Goal: Navigation & Orientation: Find specific page/section

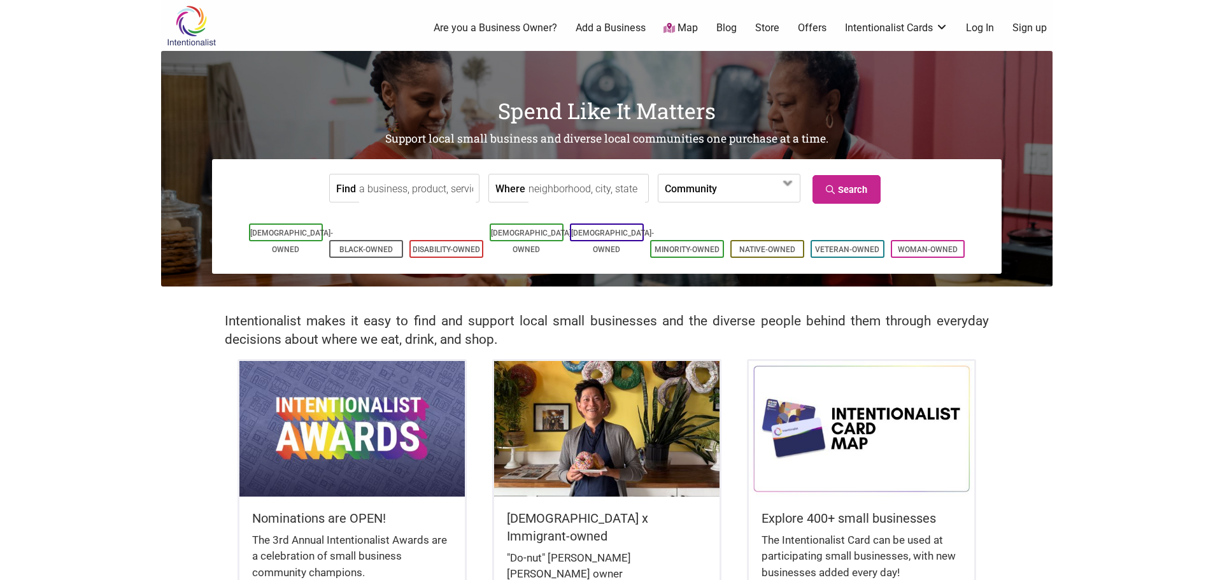
click at [635, 235] on li "[DEMOGRAPHIC_DATA]-Owned" at bounding box center [607, 232] width 74 height 18
click at [601, 239] on li "[DEMOGRAPHIC_DATA]-Owned" at bounding box center [607, 232] width 74 height 18
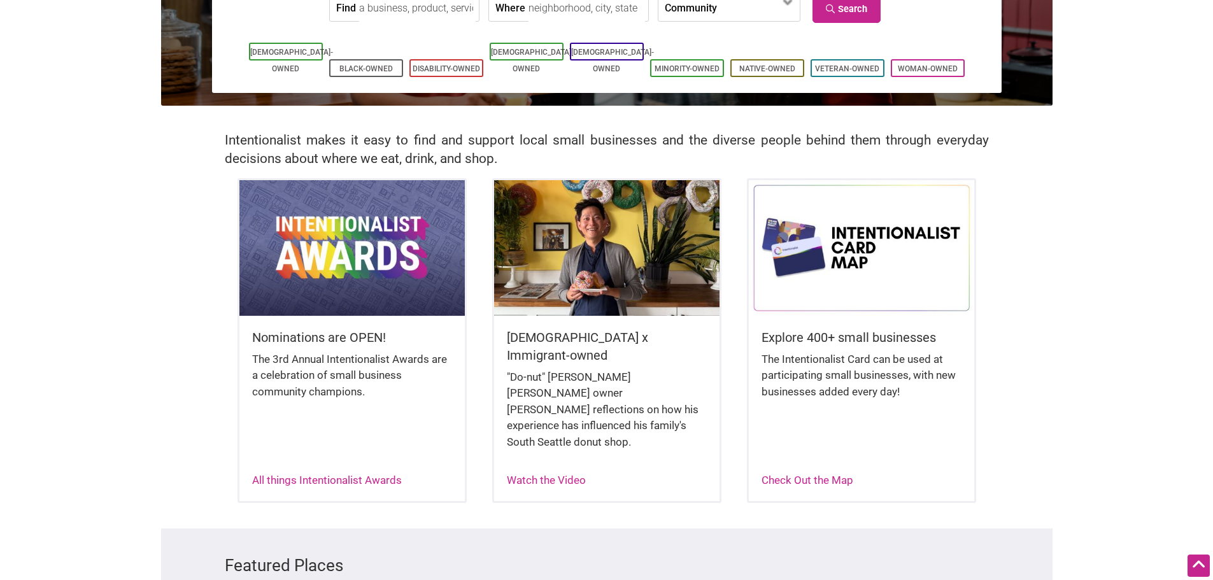
scroll to position [64, 0]
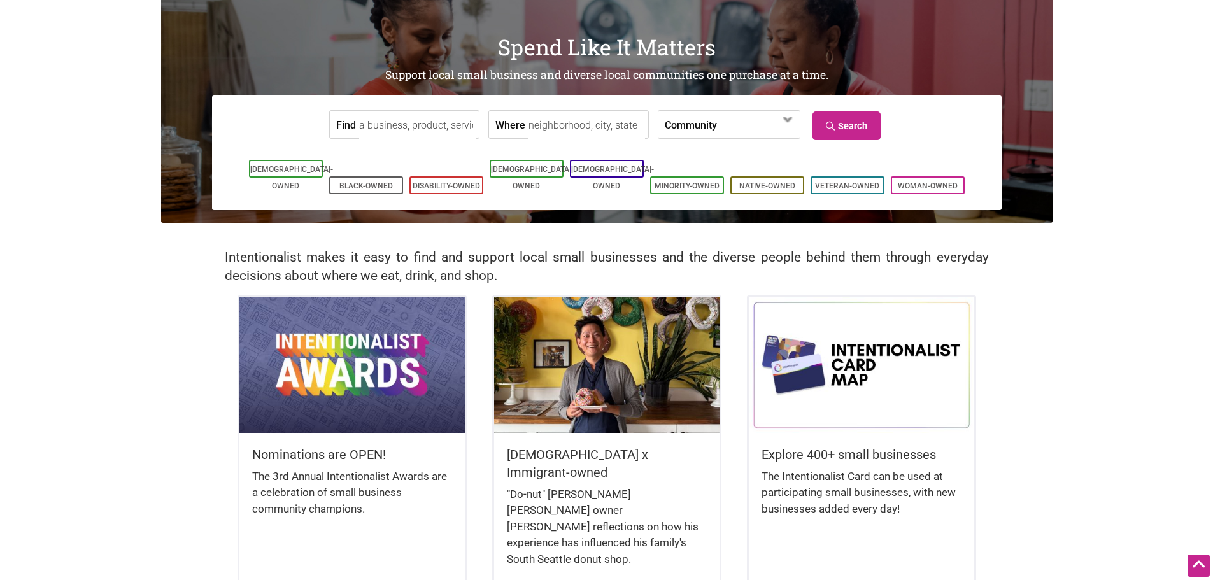
click at [585, 157] on div "Asian-Owned Black-Owned Disability-Owned Latino-Owned LGBTQ-Owned Minority-Owne…" at bounding box center [607, 177] width 770 height 66
click at [593, 171] on link "[DEMOGRAPHIC_DATA]-Owned" at bounding box center [612, 177] width 83 height 25
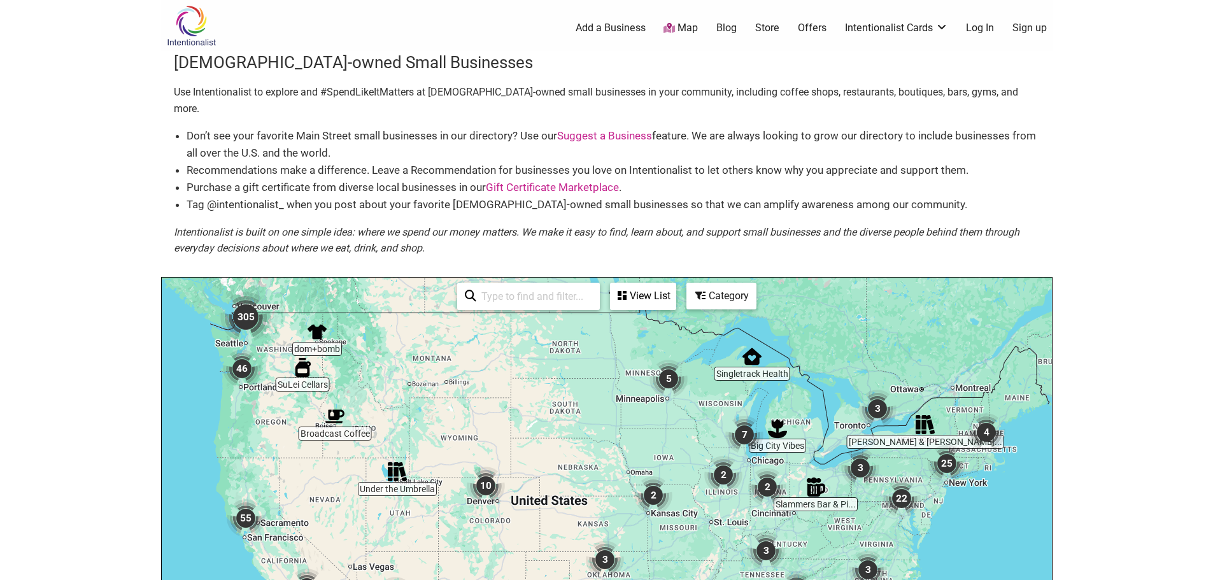
click at [251, 305] on img "305" at bounding box center [245, 316] width 61 height 61
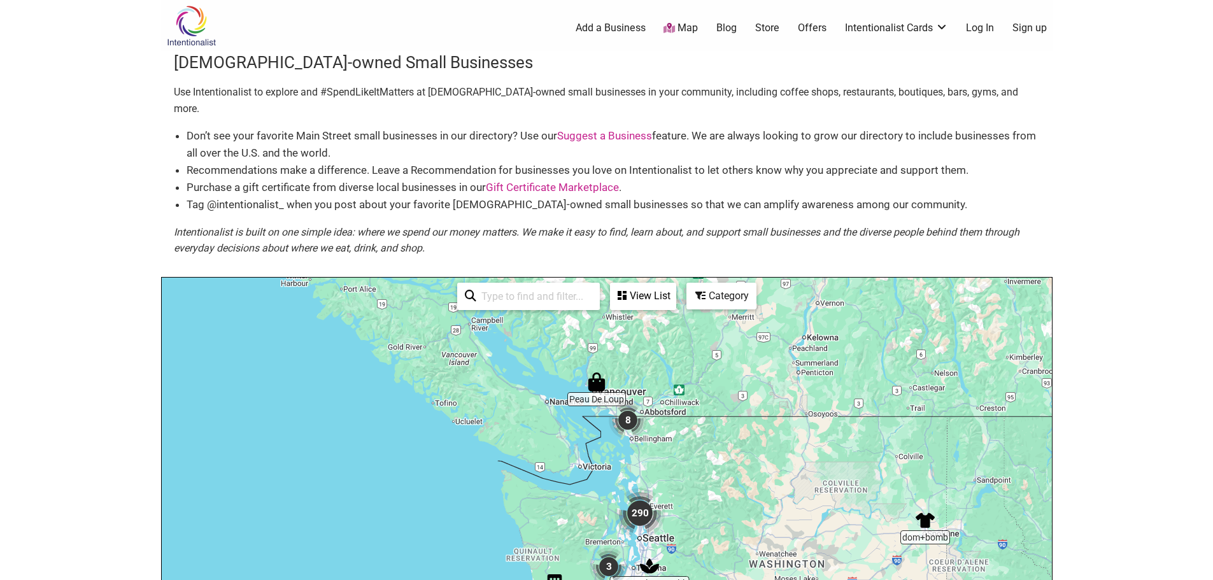
click at [649, 497] on img "290" at bounding box center [639, 513] width 61 height 61
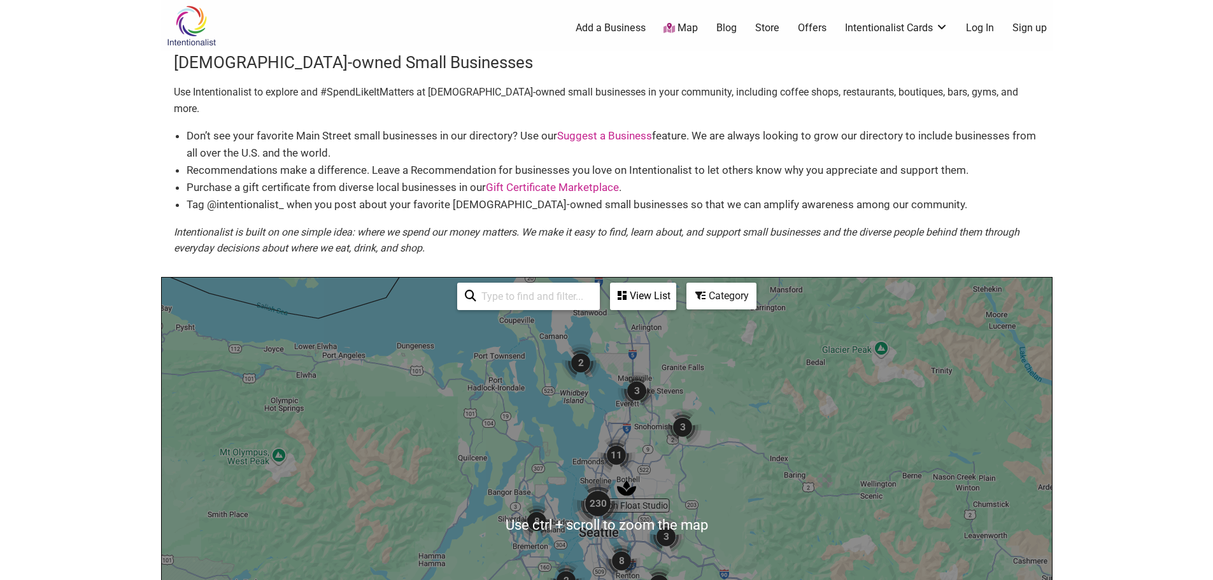
click at [597, 481] on img "230" at bounding box center [597, 503] width 61 height 61
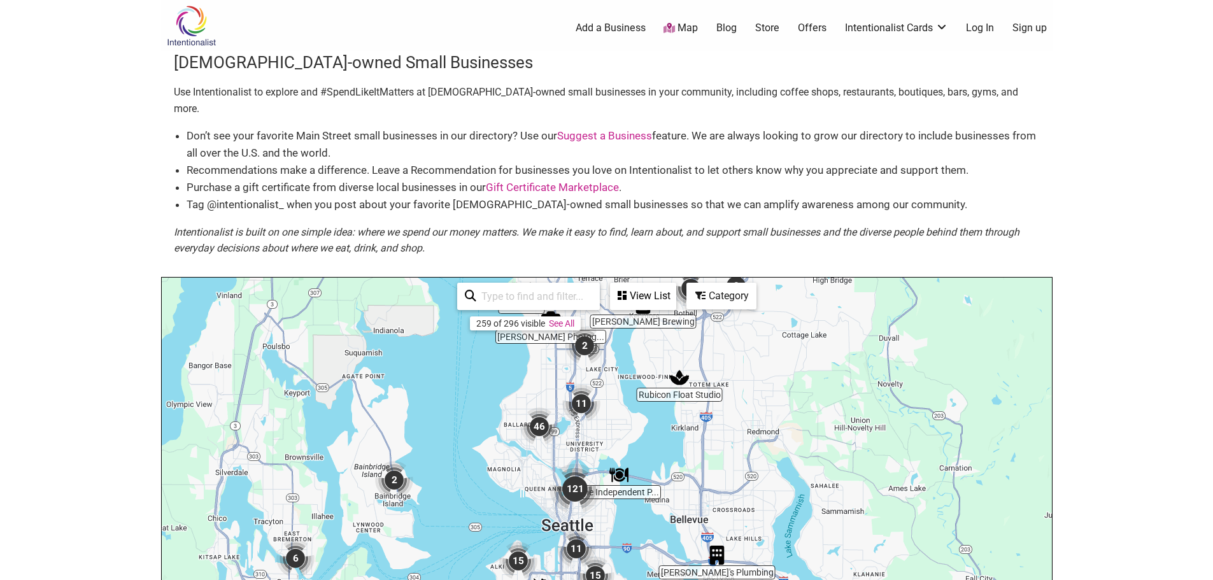
click at [1162, 372] on body "× Menu 0 Add a Business Map Blog Store Offers Intentionalist Cards Buy Black Ca…" at bounding box center [606, 290] width 1213 height 580
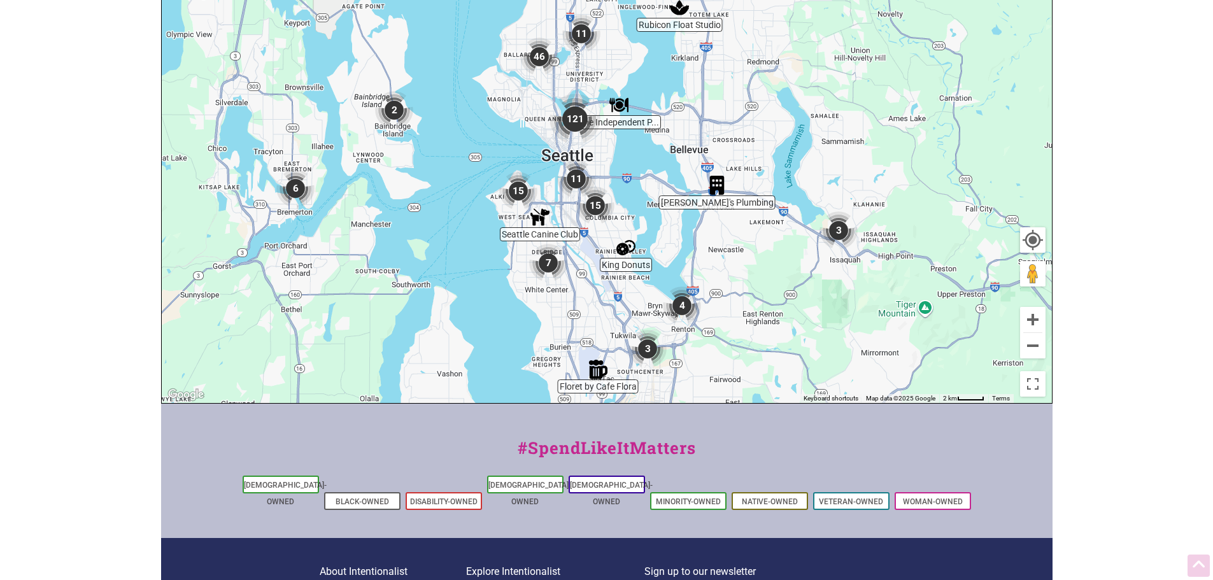
scroll to position [382, 0]
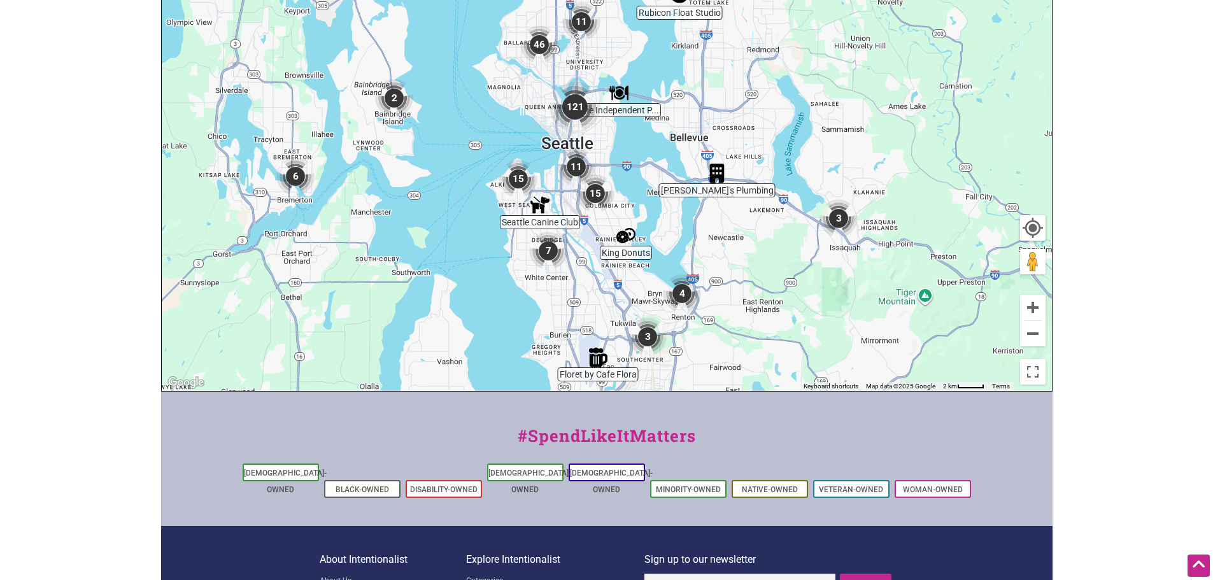
click at [578, 152] on img "11" at bounding box center [576, 167] width 48 height 48
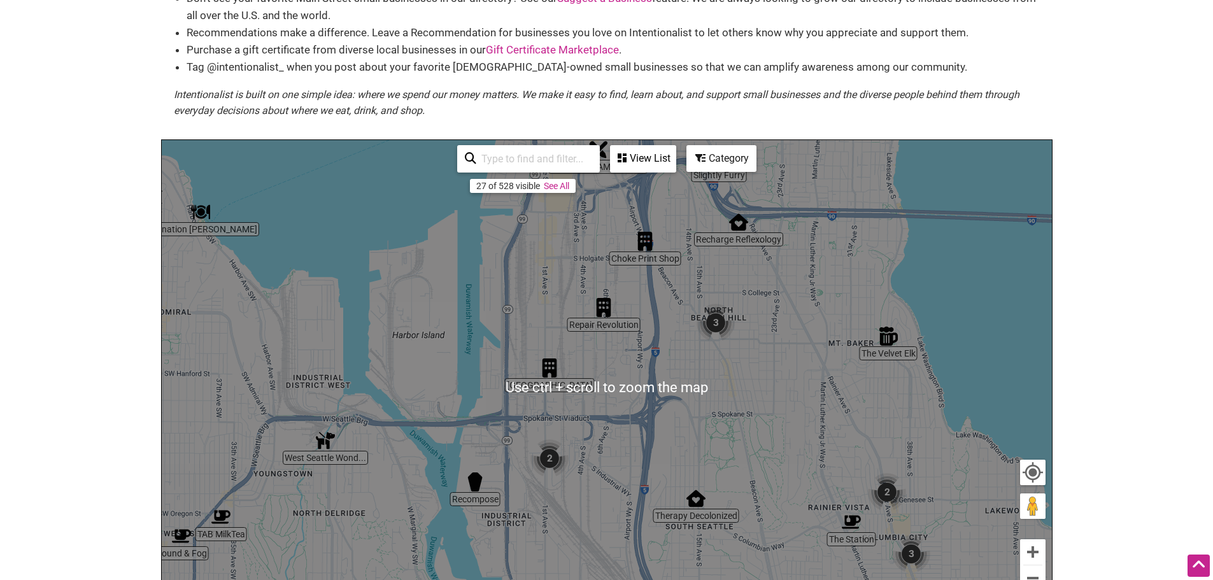
scroll to position [127, 0]
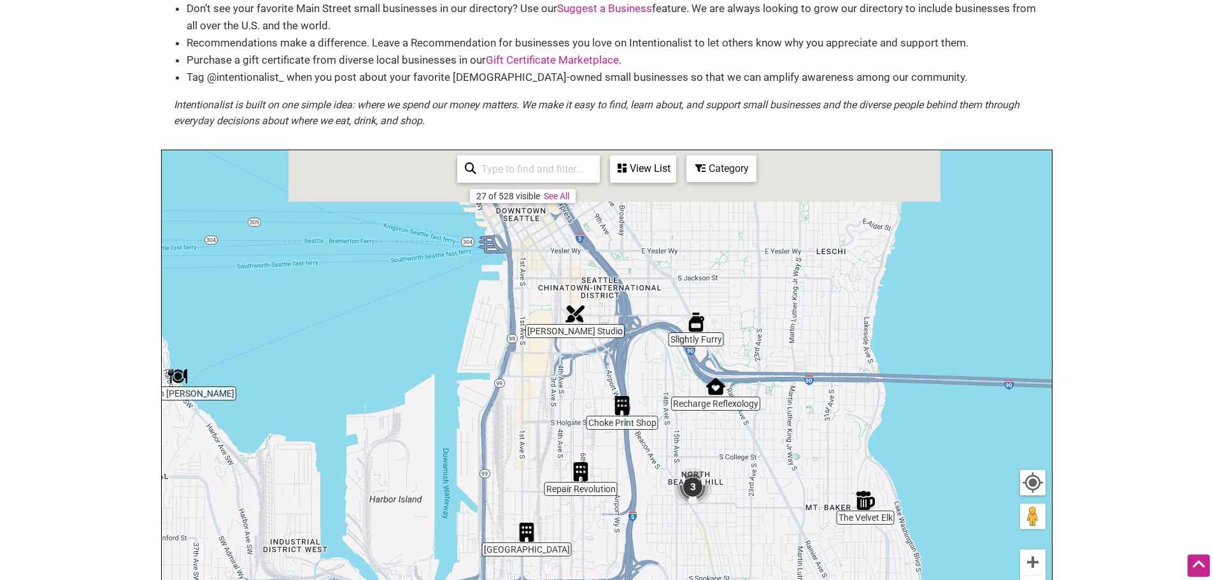
drag, startPoint x: 708, startPoint y: 272, endPoint x: 680, endPoint y: 444, distance: 174.2
click at [680, 444] on div "To navigate, press the arrow keys." at bounding box center [607, 397] width 890 height 495
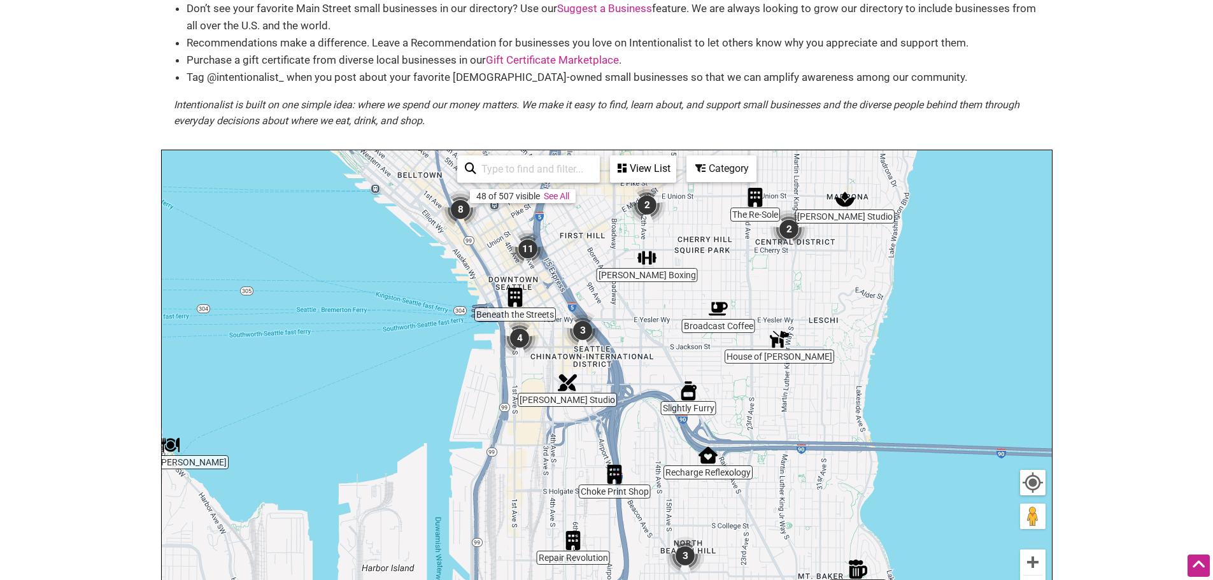
drag, startPoint x: 588, startPoint y: 342, endPoint x: 591, endPoint y: 425, distance: 82.2
click at [591, 425] on div "To navigate, press the arrow keys." at bounding box center [607, 397] width 890 height 495
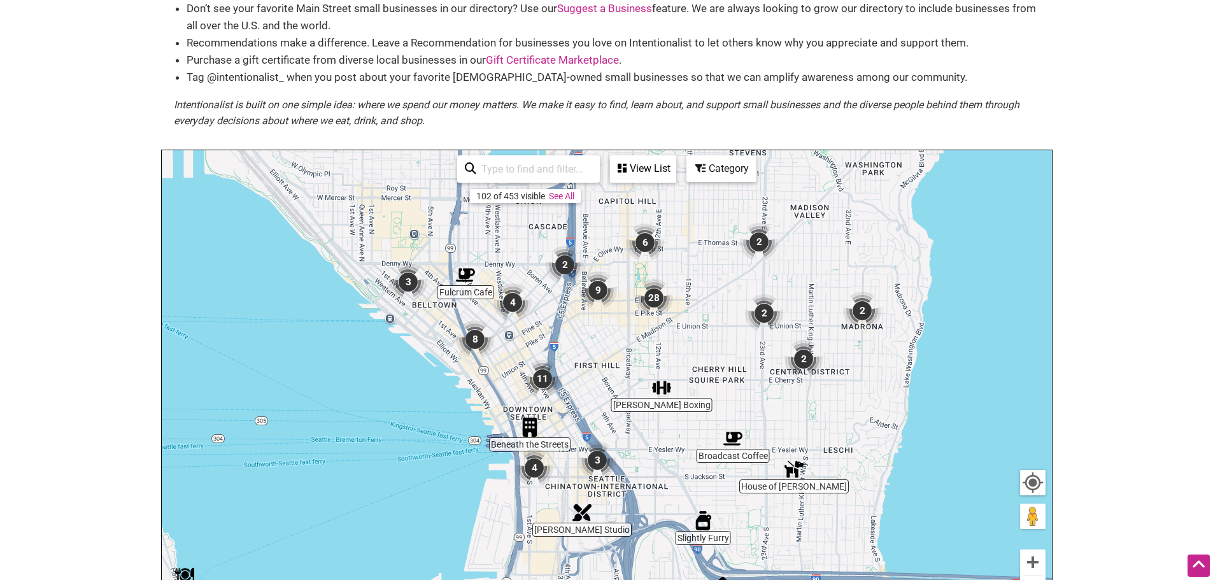
drag, startPoint x: 673, startPoint y: 299, endPoint x: 689, endPoint y: 415, distance: 117.7
click at [689, 415] on div "To navigate, press the arrow keys." at bounding box center [607, 397] width 890 height 495
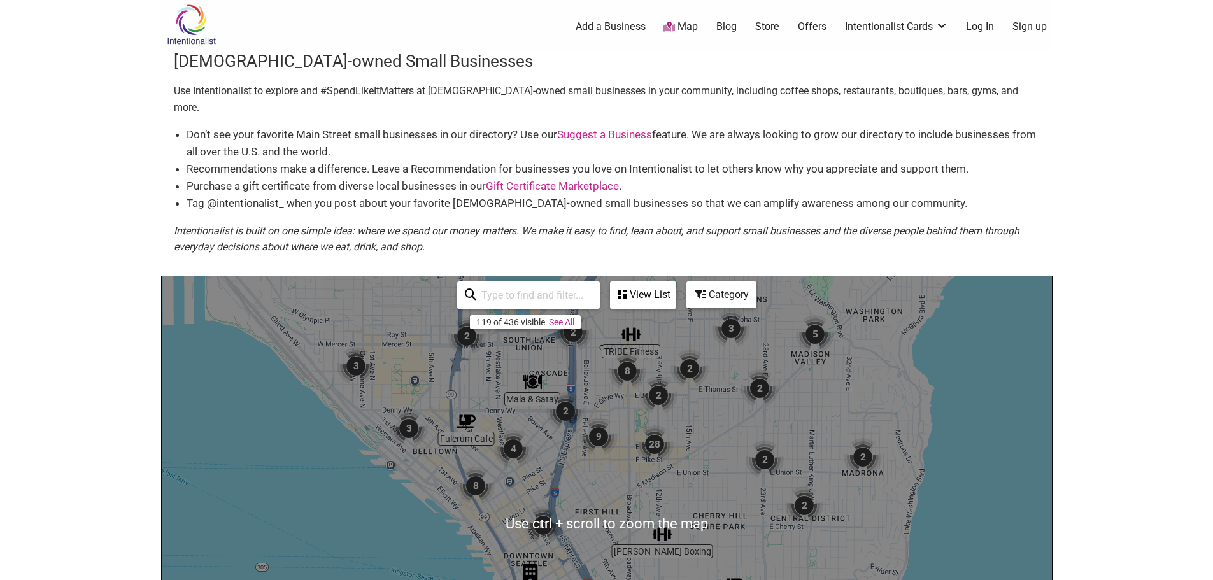
scroll to position [0, 0]
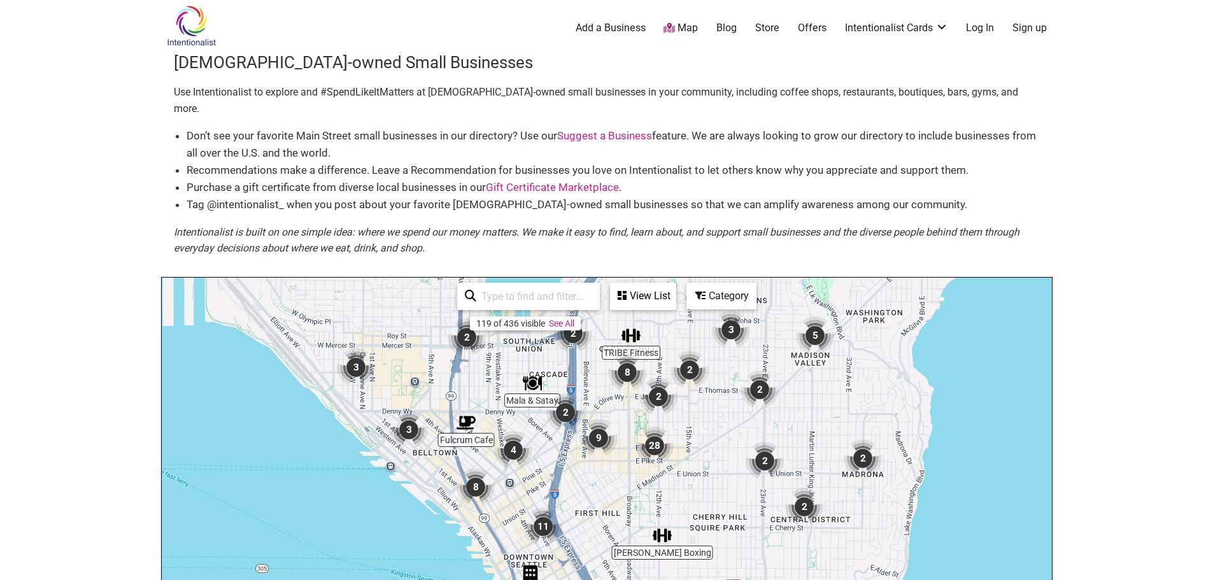
click at [604, 429] on img "9" at bounding box center [598, 438] width 48 height 48
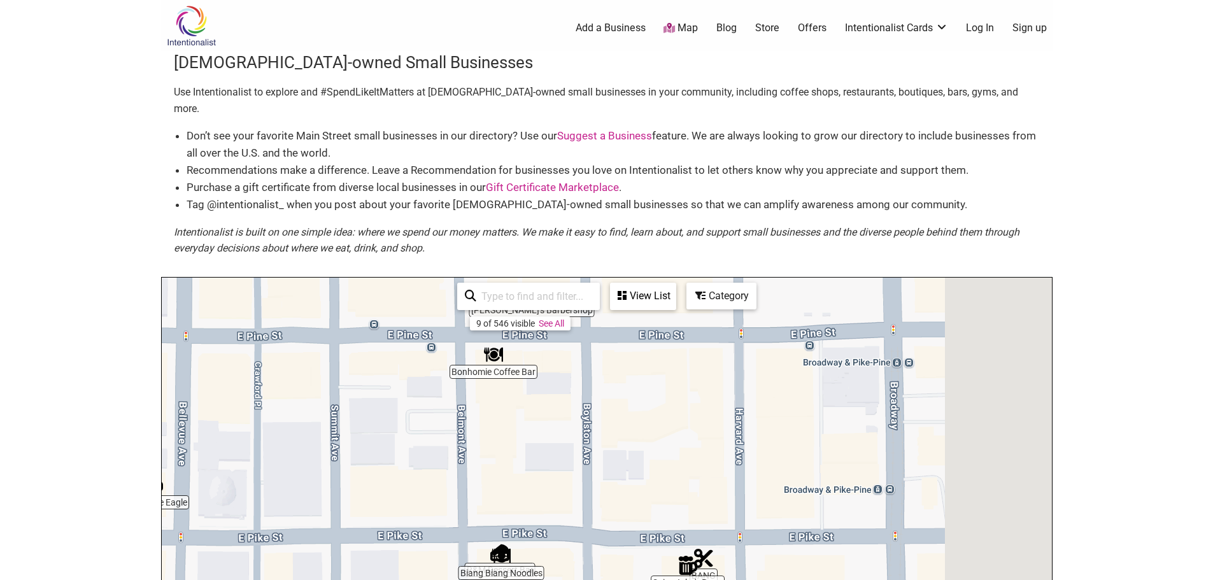
drag, startPoint x: 938, startPoint y: 501, endPoint x: 427, endPoint y: 379, distance: 526.1
click at [427, 379] on div "To navigate, press the arrow keys." at bounding box center [607, 525] width 890 height 495
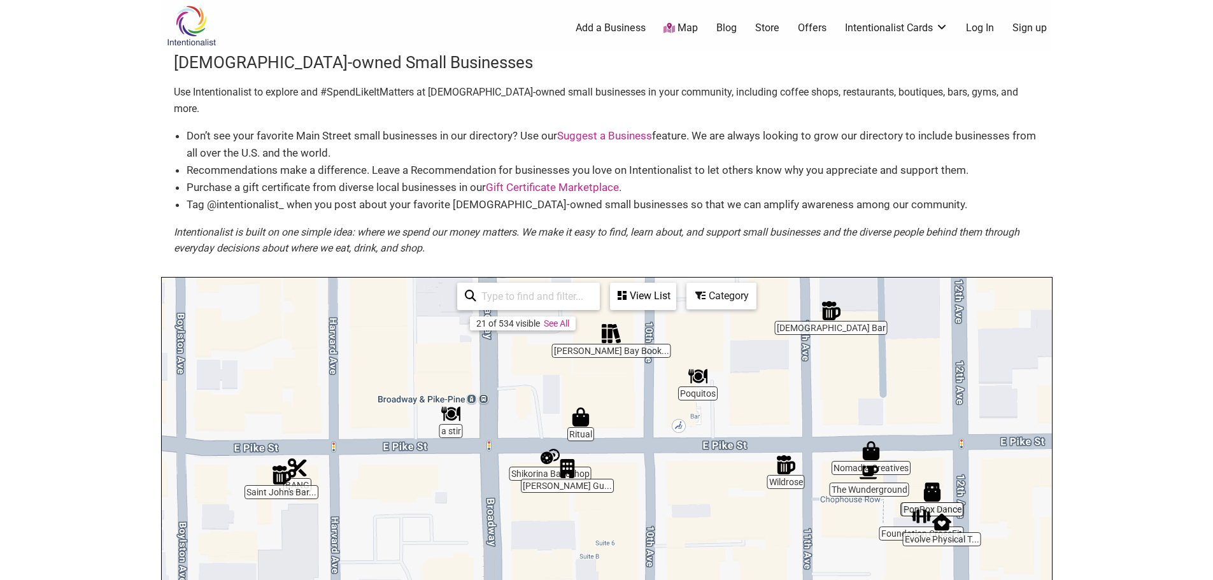
drag, startPoint x: 822, startPoint y: 486, endPoint x: 727, endPoint y: 434, distance: 108.3
click at [727, 434] on div "To navigate, press the arrow keys." at bounding box center [607, 525] width 890 height 495
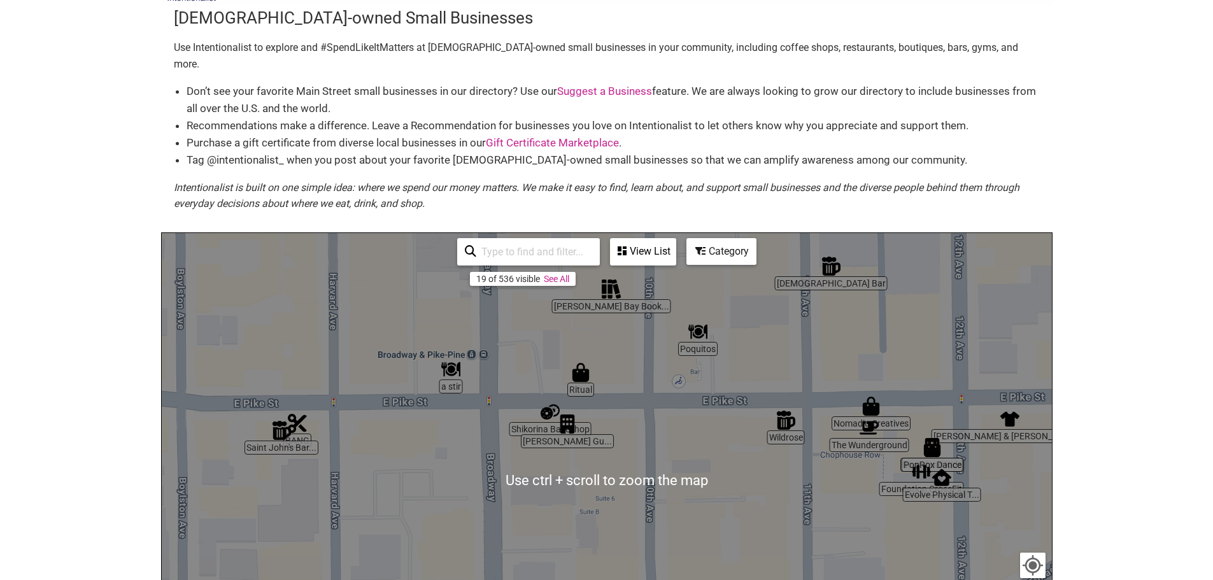
scroll to position [64, 0]
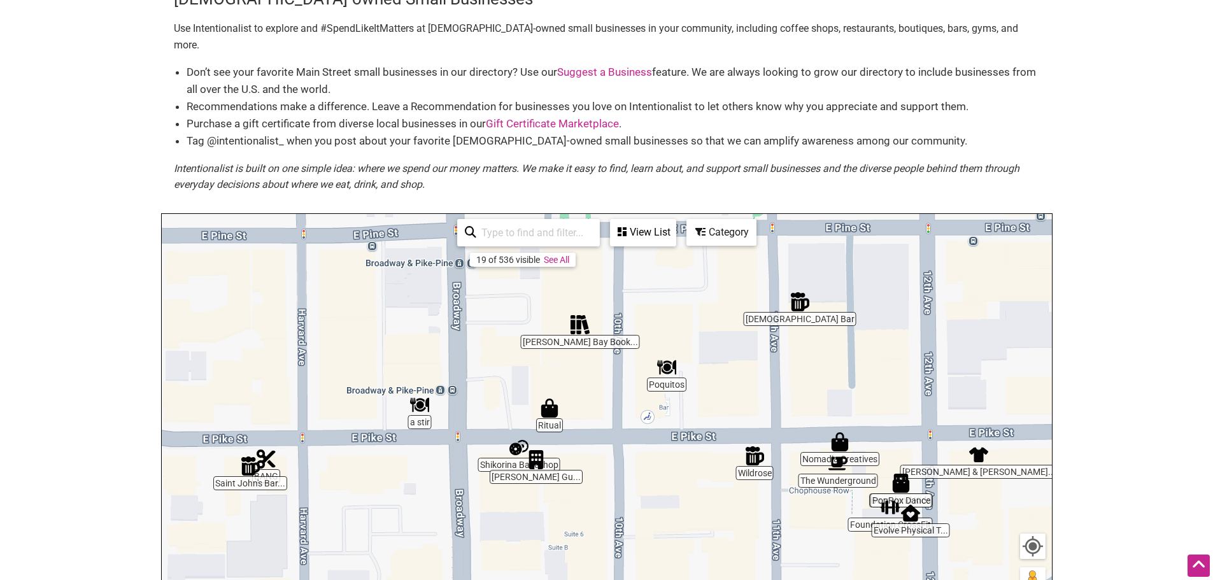
drag, startPoint x: 743, startPoint y: 481, endPoint x: 710, endPoint y: 534, distance: 62.9
click at [710, 534] on div "To navigate, press the arrow keys." at bounding box center [607, 461] width 890 height 495
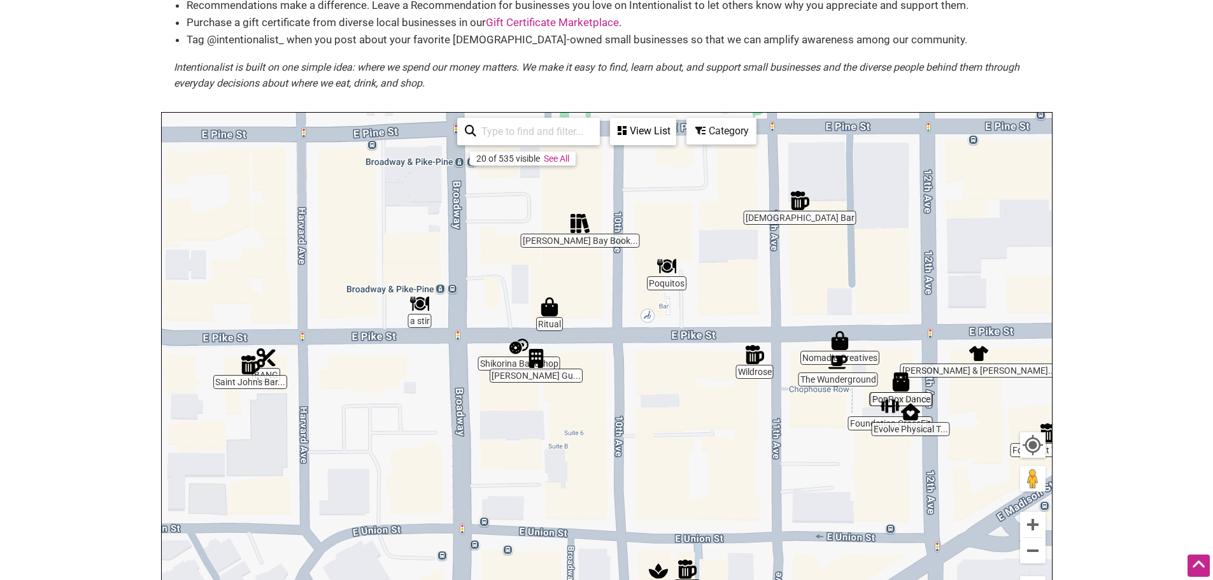
scroll to position [174, 0]
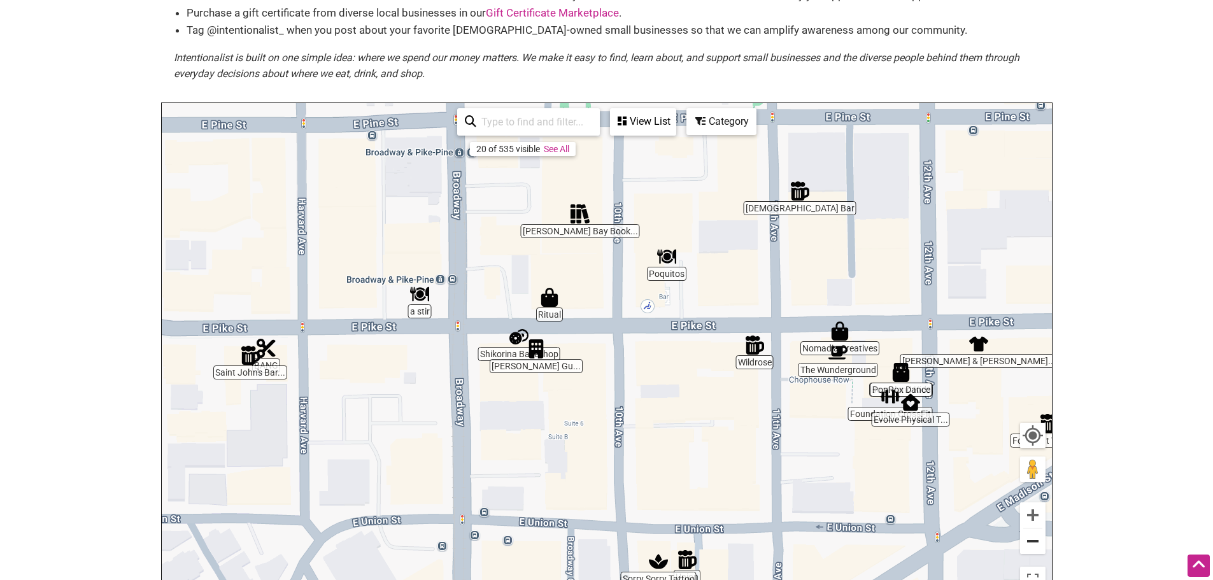
click at [1036, 529] on button "Zoom out" at bounding box center [1032, 540] width 25 height 25
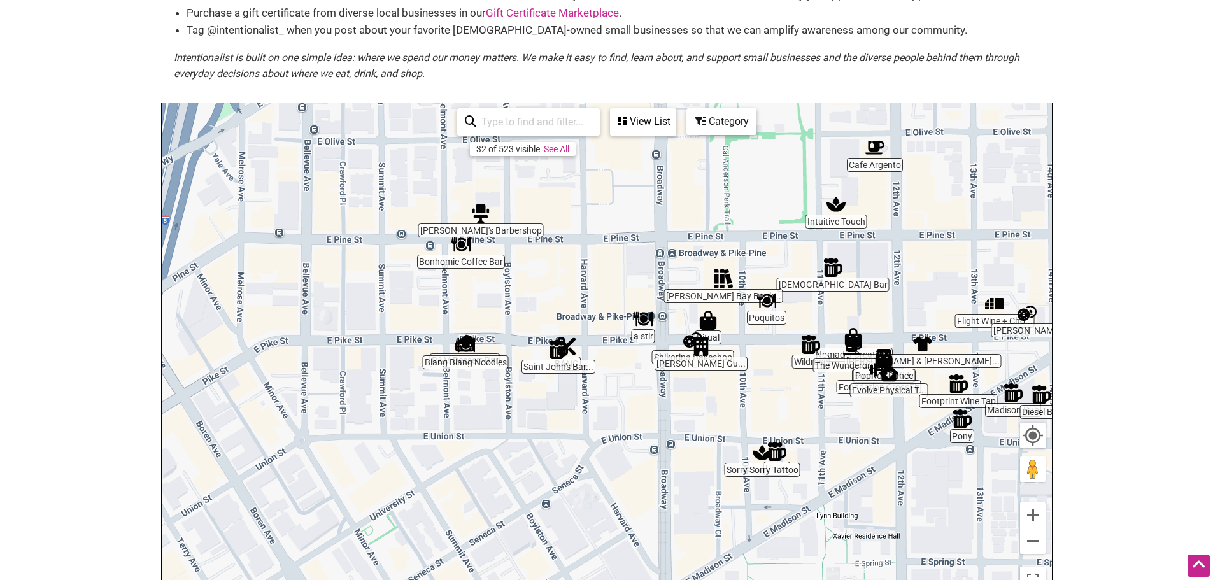
drag, startPoint x: 709, startPoint y: 469, endPoint x: 863, endPoint y: 470, distance: 153.4
click at [863, 470] on div "To navigate, press the arrow keys." at bounding box center [607, 350] width 890 height 495
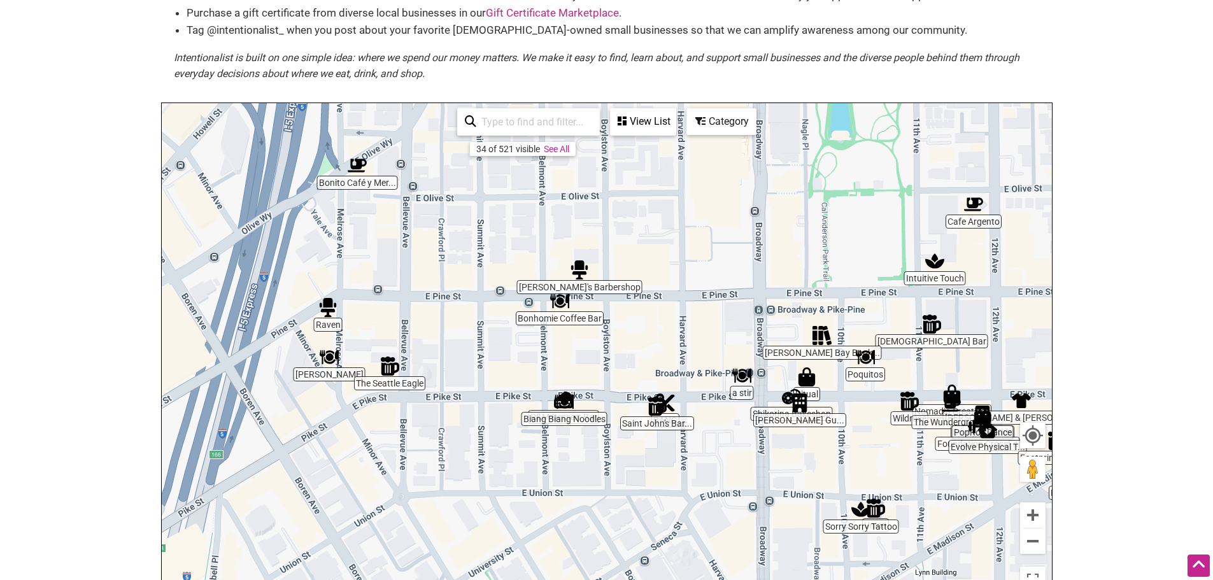
drag, startPoint x: 320, startPoint y: 374, endPoint x: 398, endPoint y: 432, distance: 96.5
click at [398, 432] on div "To navigate, press the arrow keys." at bounding box center [607, 350] width 890 height 495
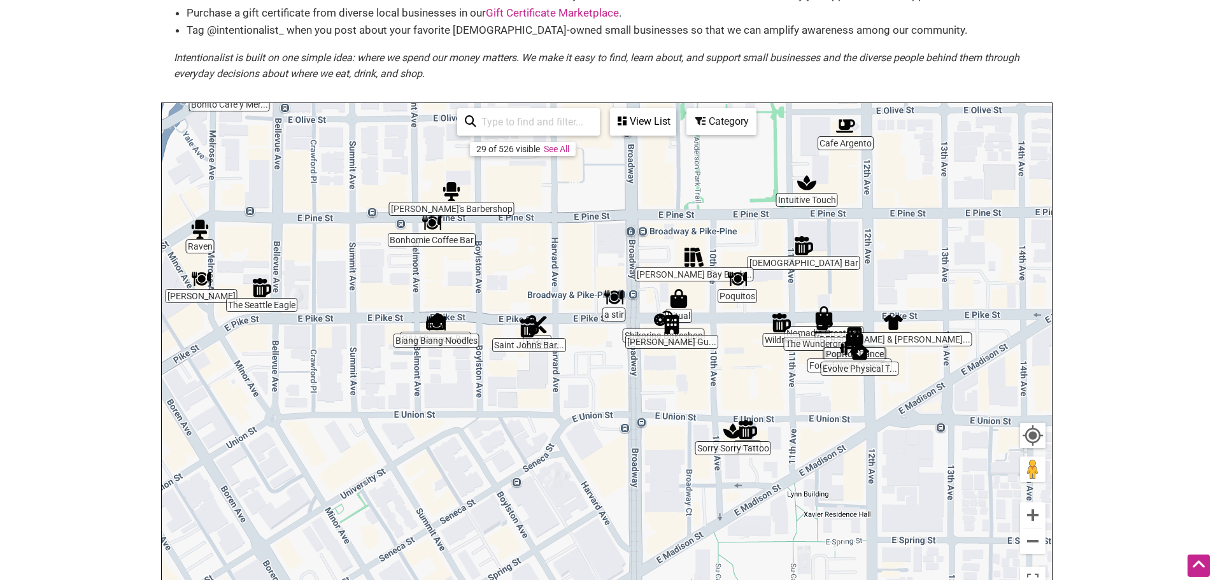
drag, startPoint x: 675, startPoint y: 500, endPoint x: 543, endPoint y: 420, distance: 153.9
click at [543, 420] on div "To navigate, press the arrow keys." at bounding box center [607, 350] width 890 height 495
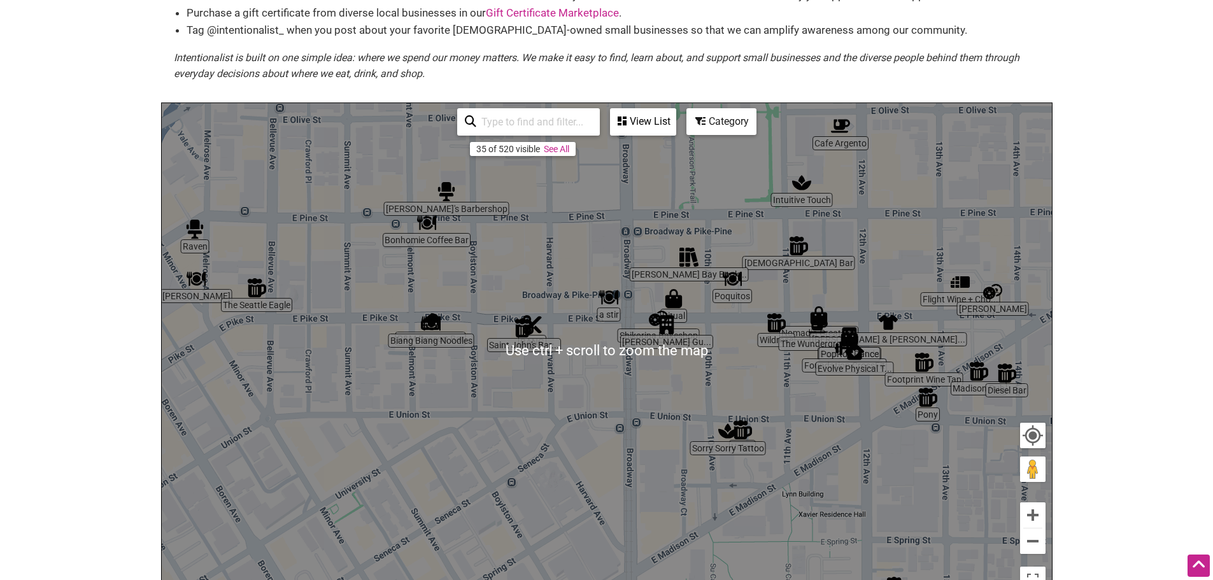
scroll to position [238, 0]
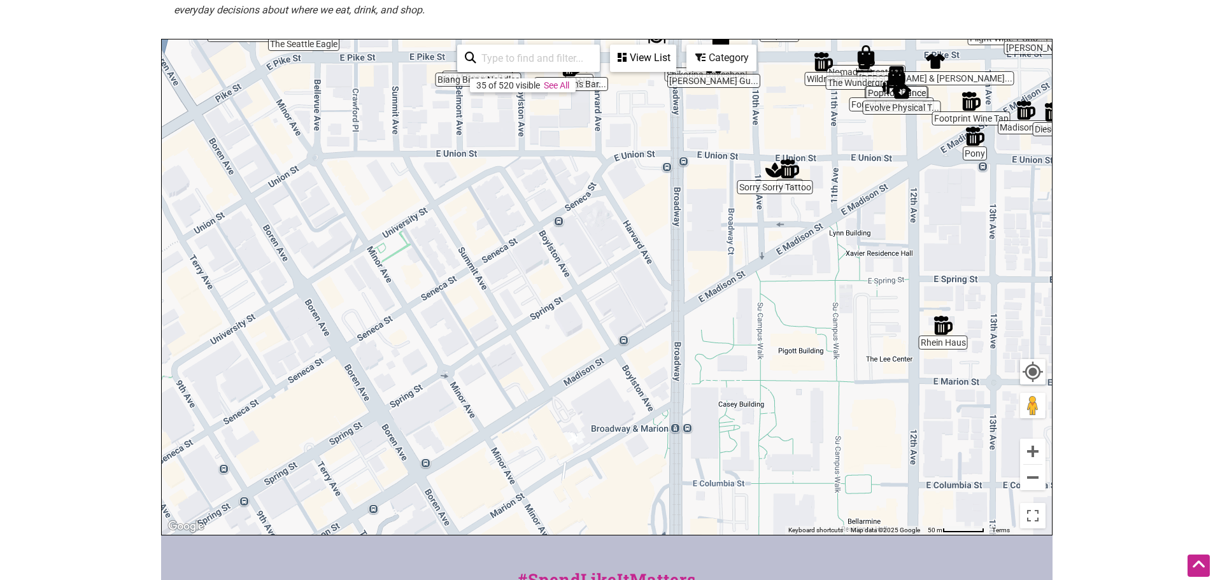
drag, startPoint x: 910, startPoint y: 420, endPoint x: 958, endPoint y: 161, distance: 263.5
click at [958, 161] on div "To navigate, press the arrow keys." at bounding box center [607, 286] width 890 height 495
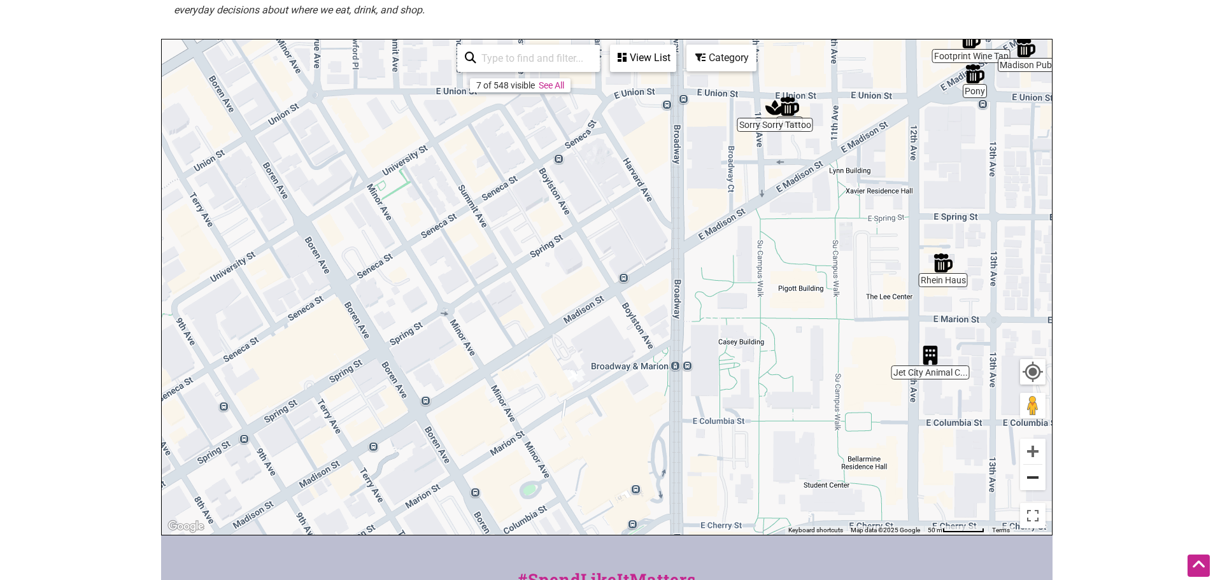
click at [1028, 472] on button "Zoom out" at bounding box center [1032, 477] width 25 height 25
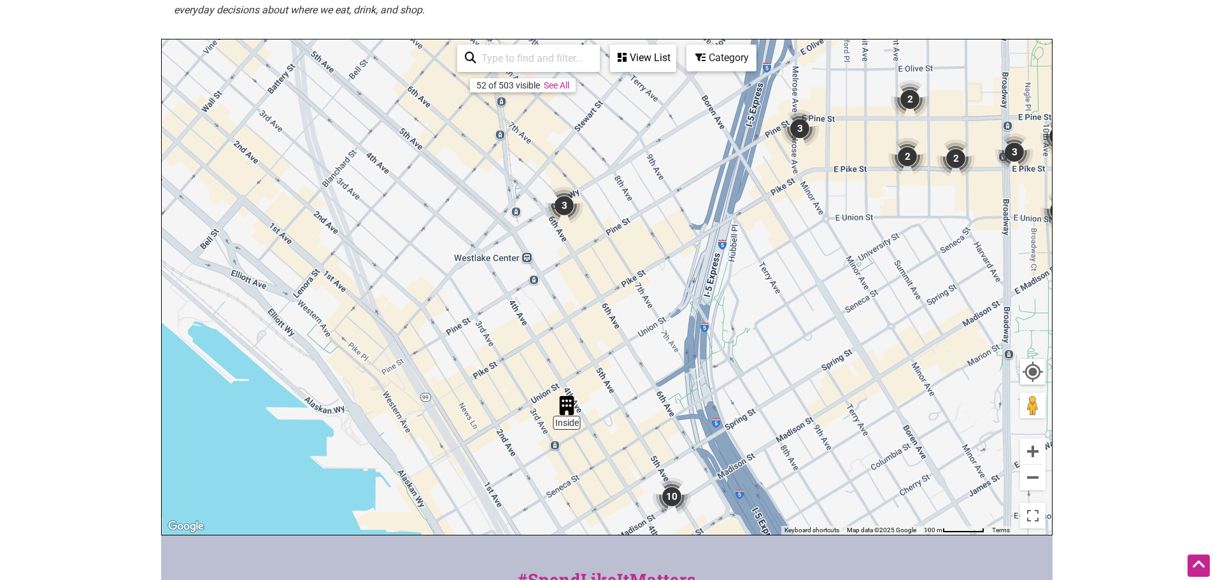
drag, startPoint x: 629, startPoint y: 311, endPoint x: 995, endPoint y: 340, distance: 367.2
click at [995, 340] on div "To navigate, press the arrow keys." at bounding box center [607, 286] width 890 height 495
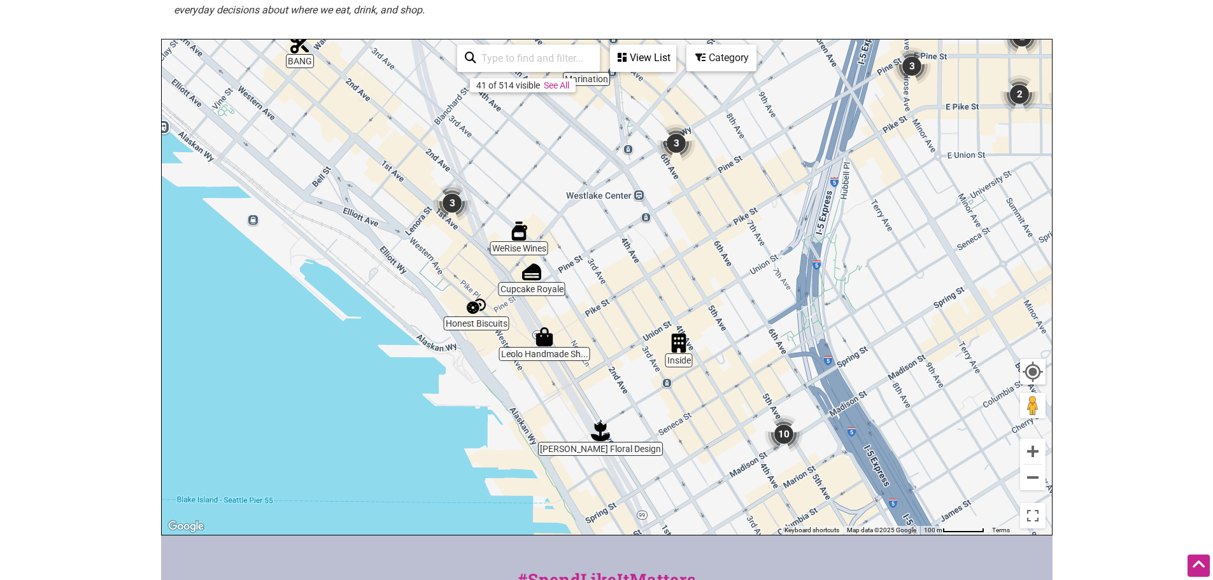
drag, startPoint x: 535, startPoint y: 356, endPoint x: 653, endPoint y: 300, distance: 130.1
click at [651, 292] on div "To navigate, press the arrow keys." at bounding box center [607, 286] width 890 height 495
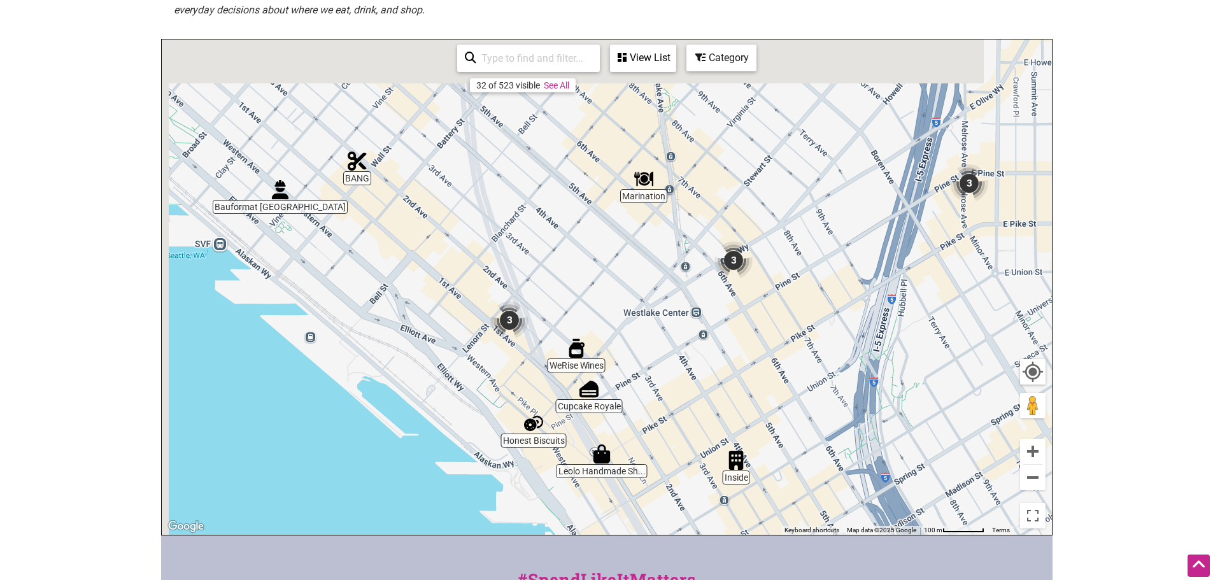
drag, startPoint x: 699, startPoint y: 263, endPoint x: 801, endPoint y: 432, distance: 197.4
click at [801, 432] on div "To navigate, press the arrow keys." at bounding box center [607, 286] width 890 height 495
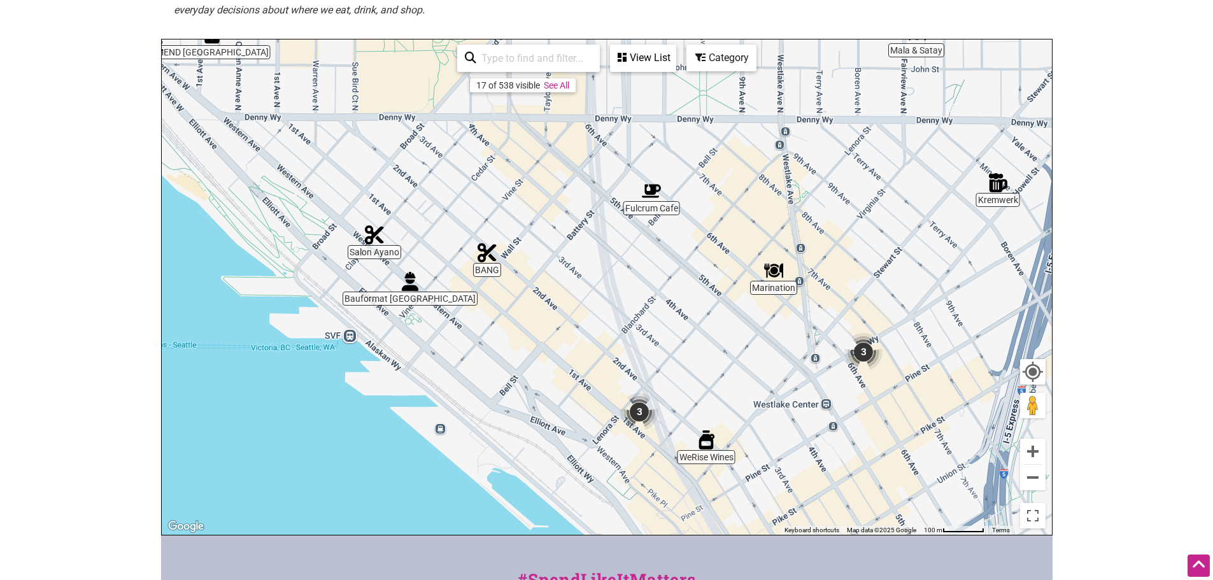
drag, startPoint x: 747, startPoint y: 435, endPoint x: 710, endPoint y: 279, distance: 161.0
click at [710, 279] on div "To navigate, press the arrow keys." at bounding box center [607, 286] width 890 height 495
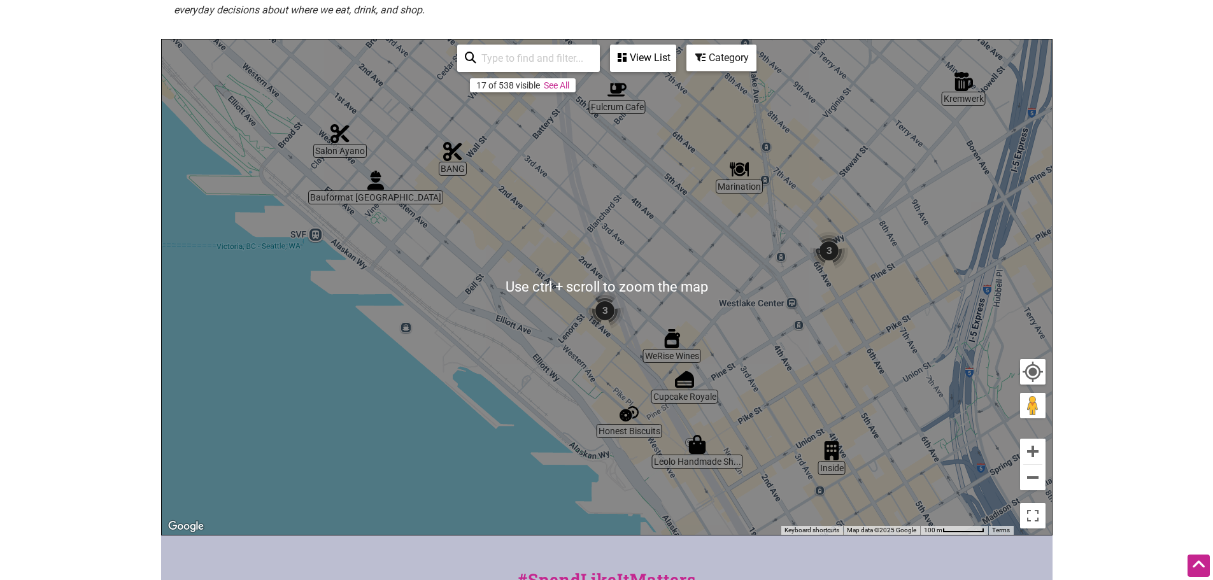
scroll to position [302, 0]
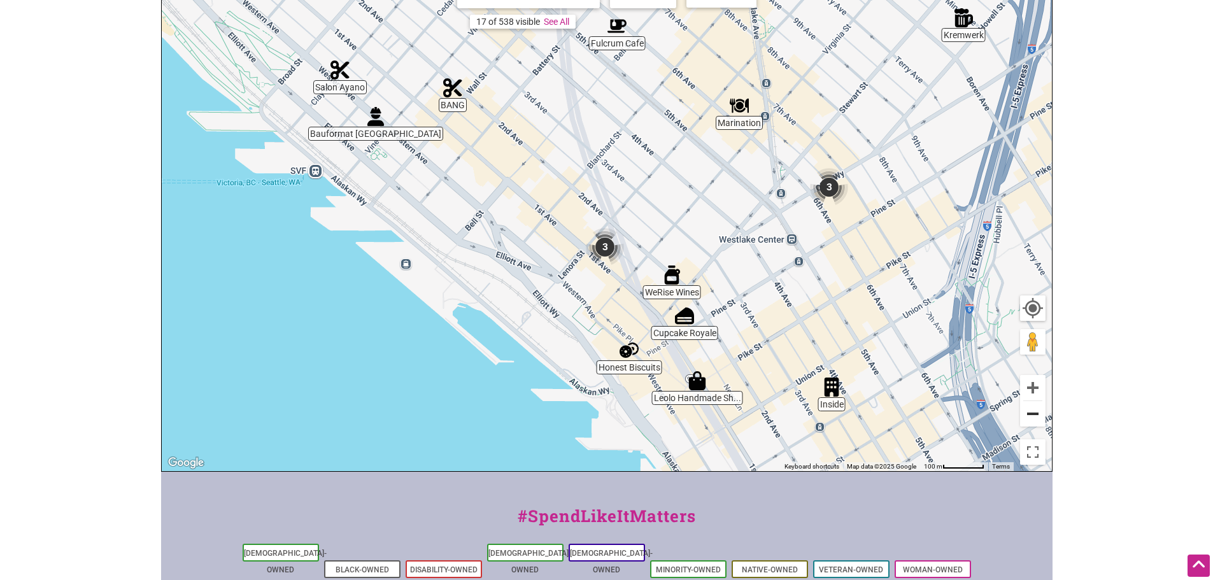
click at [1037, 406] on button "Zoom out" at bounding box center [1032, 413] width 25 height 25
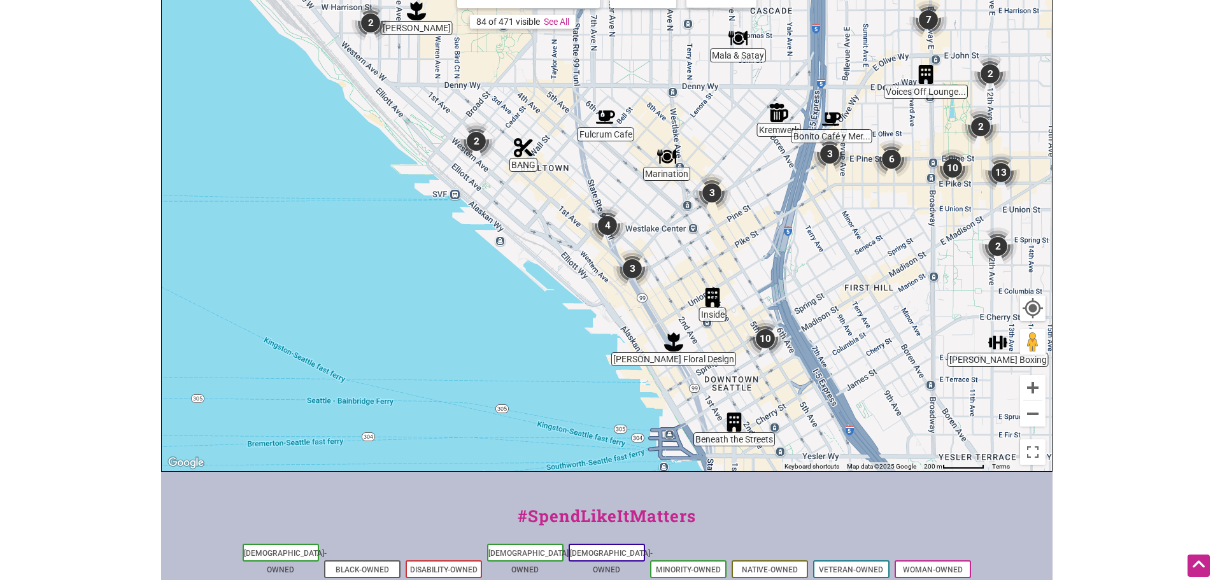
drag, startPoint x: 913, startPoint y: 377, endPoint x: 877, endPoint y: 378, distance: 35.7
click at [877, 378] on div "To navigate, press the arrow keys." at bounding box center [607, 223] width 890 height 495
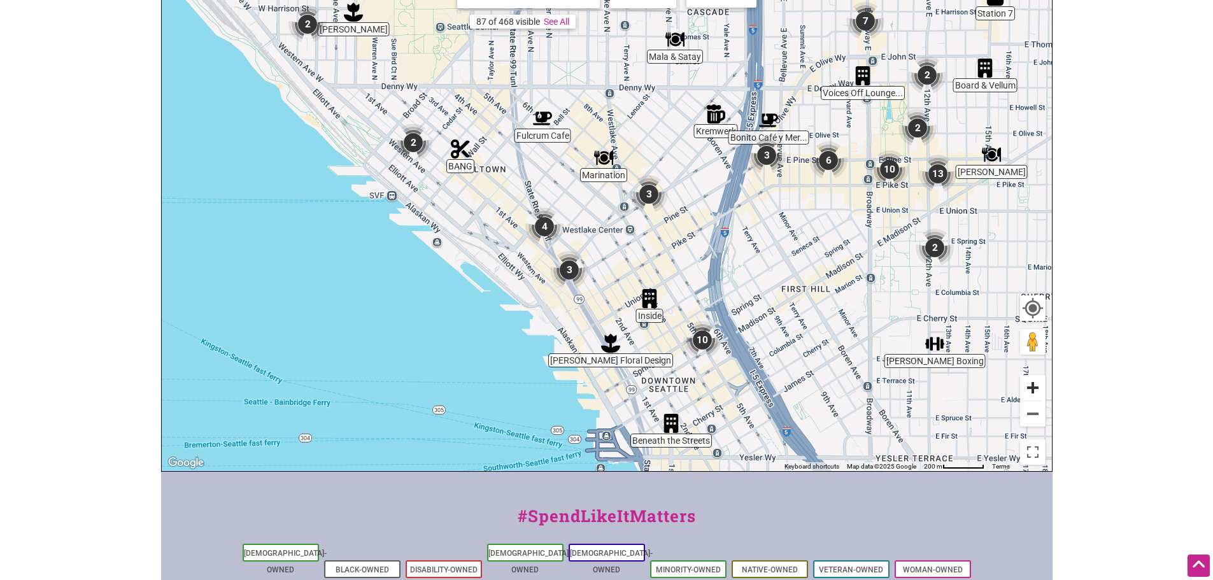
click at [1031, 375] on button "Zoom in" at bounding box center [1032, 387] width 25 height 25
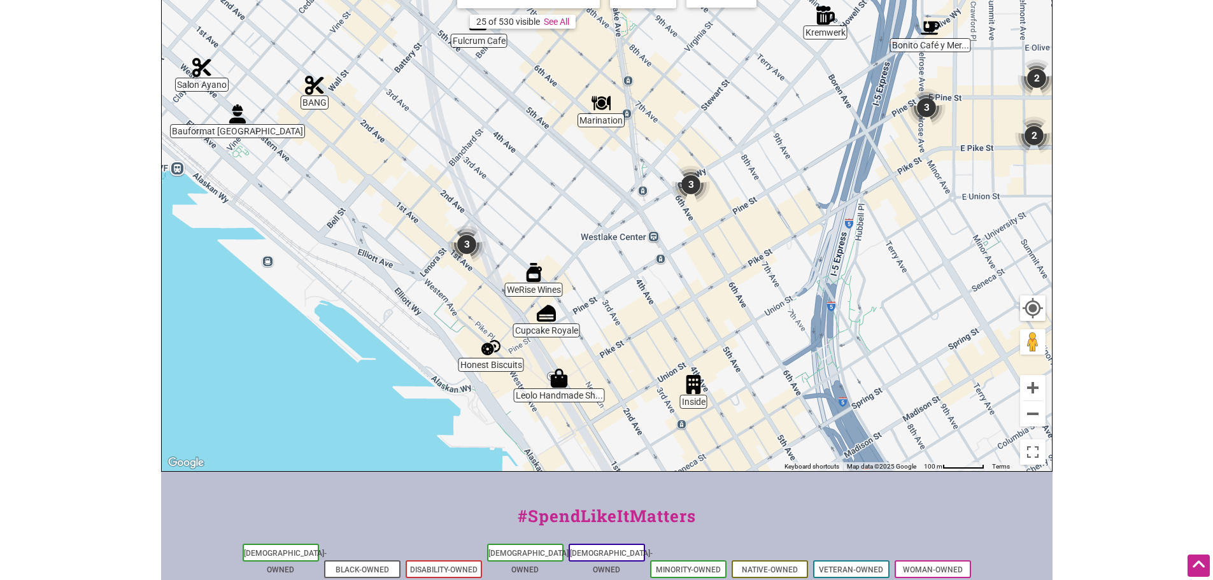
click at [601, 383] on div "To navigate, press the arrow keys." at bounding box center [607, 223] width 890 height 495
click at [1035, 404] on button "Zoom out" at bounding box center [1032, 413] width 25 height 25
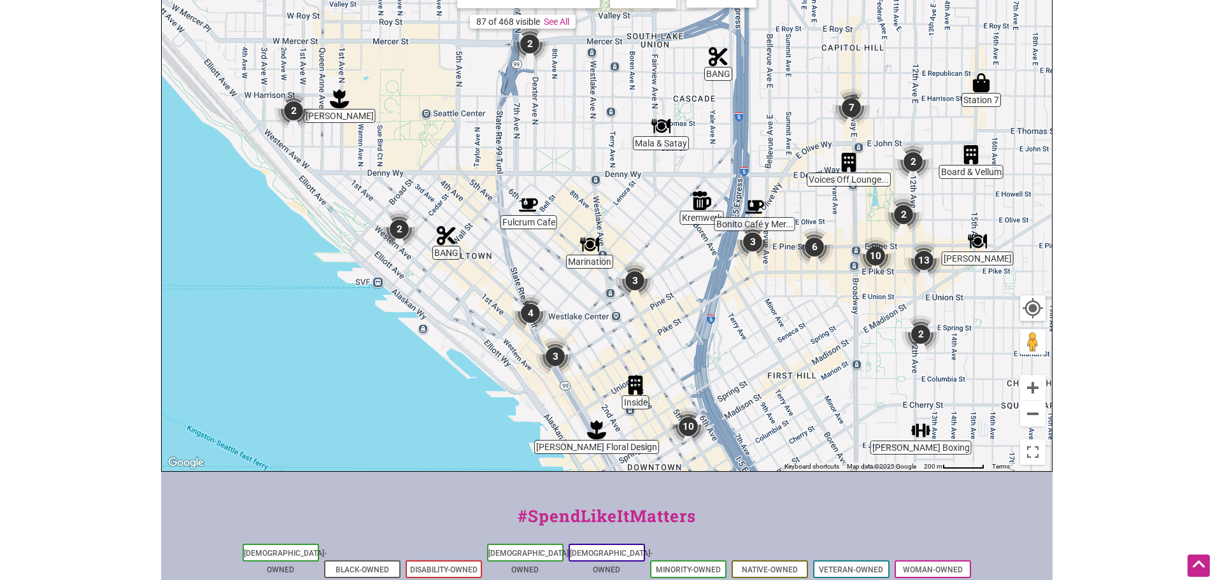
drag, startPoint x: 886, startPoint y: 348, endPoint x: 871, endPoint y: 437, distance: 89.8
click at [871, 437] on div "To navigate, press the arrow keys." at bounding box center [607, 223] width 890 height 495
